Goal: Book appointment/travel/reservation

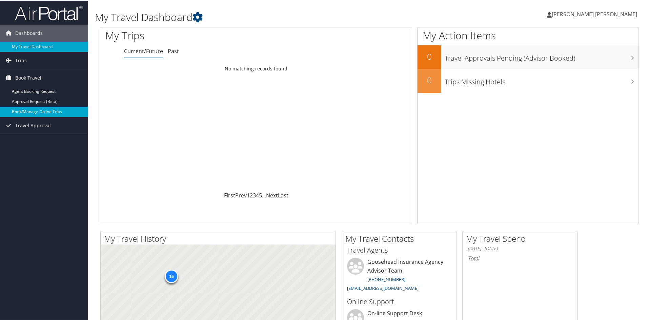
click at [51, 111] on link "Book/Manage Online Trips" at bounding box center [44, 111] width 88 height 10
